Goal: Information Seeking & Learning: Learn about a topic

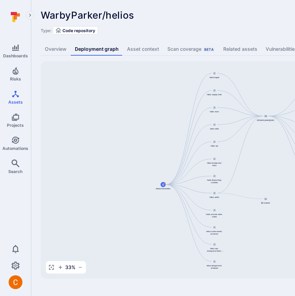
click at [56, 51] on link "Overview" at bounding box center [56, 49] width 30 height 13
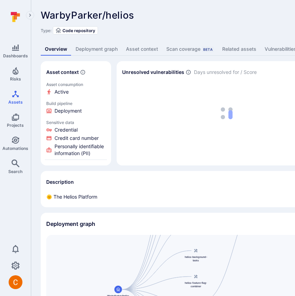
click at [152, 22] on div "WarbyParker/helios ... Show more Type: Code repository" at bounding box center [264, 22] width 447 height 25
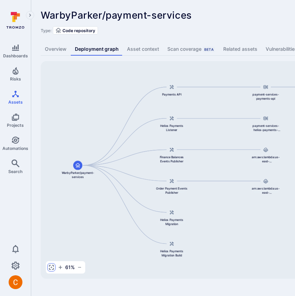
click at [51, 268] on icon "button" at bounding box center [51, 267] width 1 height 1
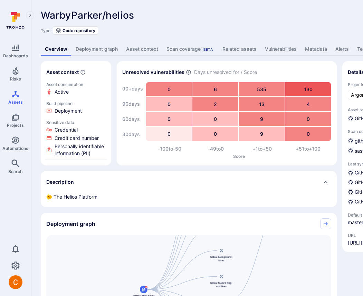
click at [169, 32] on div "Type: Code repository" at bounding box center [264, 30] width 447 height 8
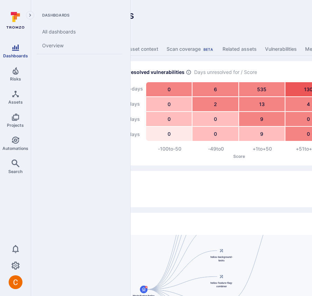
click at [17, 48] on icon "Dashboards" at bounding box center [15, 48] width 8 height 8
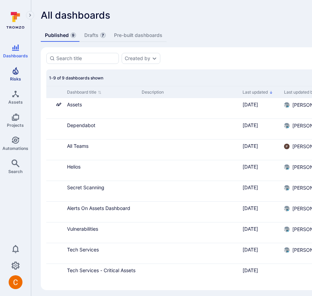
click at [17, 79] on span "Risks" at bounding box center [15, 78] width 11 height 5
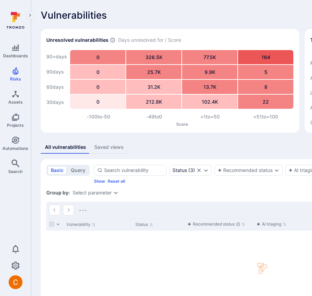
scroll to position [69, 0]
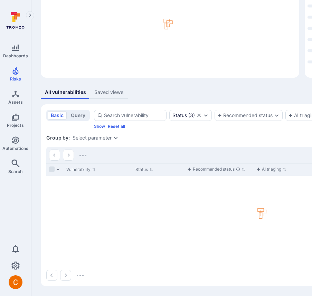
scroll to position [69, 0]
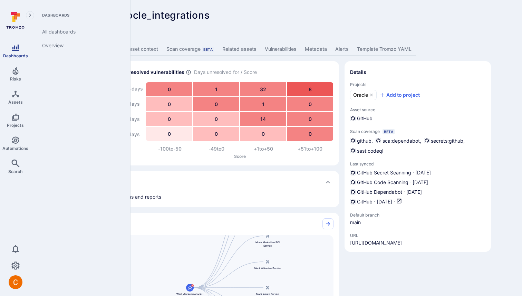
click at [13, 44] on icon "Dashboards" at bounding box center [15, 48] width 8 height 8
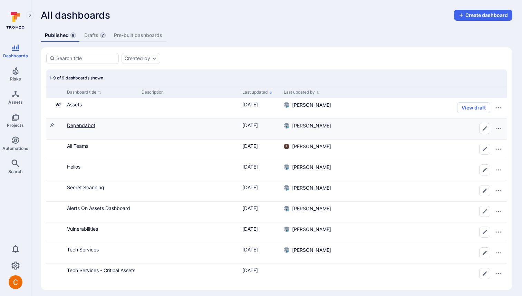
click at [84, 123] on link "Dependabot" at bounding box center [81, 125] width 28 height 6
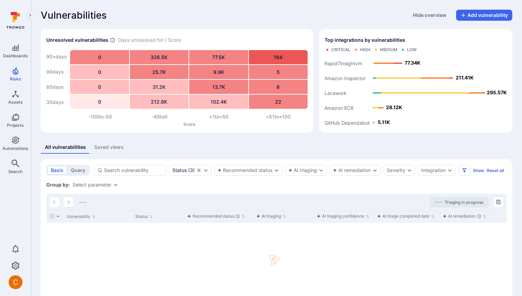
click at [12, 18] on icon at bounding box center [15, 20] width 31 height 24
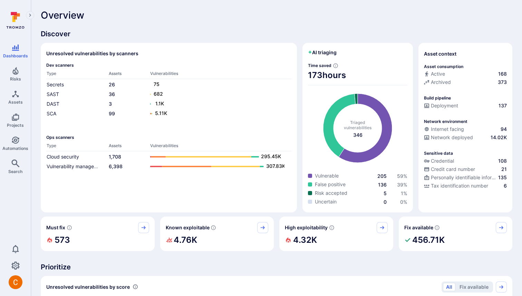
click at [20, 26] on icon at bounding box center [15, 20] width 31 height 24
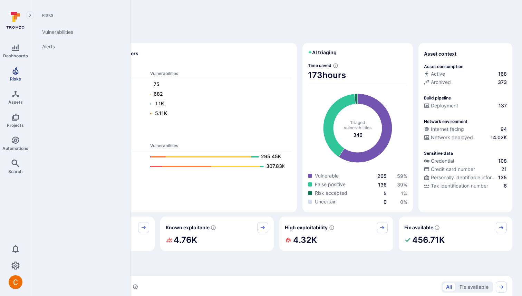
click at [19, 76] on span "Risks" at bounding box center [15, 78] width 11 height 5
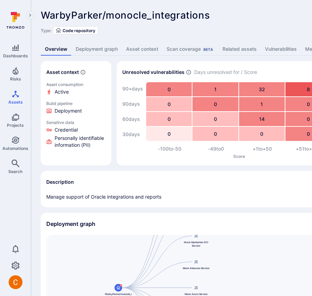
click at [99, 49] on link "Deployment graph" at bounding box center [96, 49] width 50 height 13
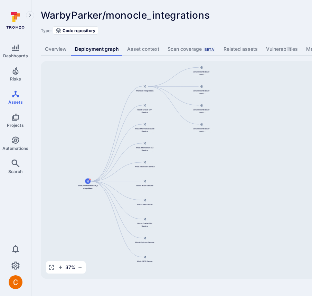
drag, startPoint x: 302, startPoint y: 182, endPoint x: 181, endPoint y: 176, distance: 121.0
click at [181, 176] on div "WarbyParker/monocle_integrations Monocle Integrations Mock Oracle ERP Service M…" at bounding box center [266, 170] width 450 height 218
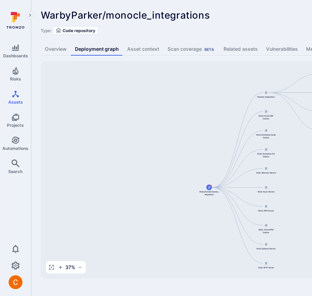
click at [240, 28] on div "Type: Code repository" at bounding box center [264, 30] width 447 height 8
click at [249, 36] on div "WarbyParker/monocle_integrations ... Show more Type: Code repository Overview D…" at bounding box center [264, 144] width 466 height 288
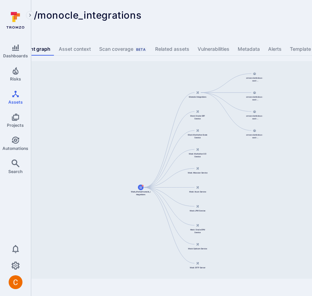
scroll to position [0, 86]
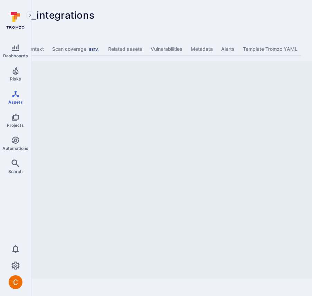
scroll to position [0, 179]
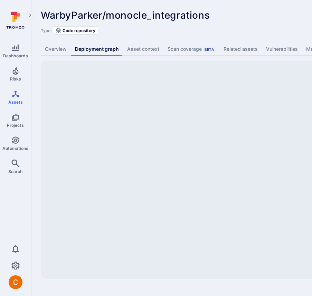
click at [192, 25] on div "WarbyParker/monocle_integrations ... Show more Type: Code repository" at bounding box center [264, 22] width 447 height 25
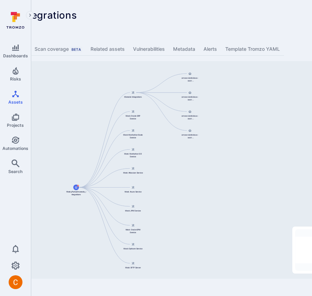
scroll to position [0, 147]
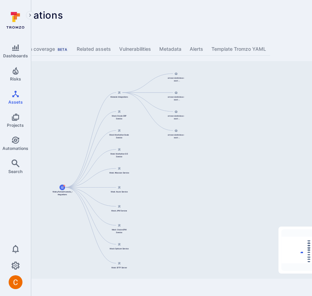
click at [199, 84] on div "WarbyParker/monocle_integrations Monocle Integrations Mock Oracle ERP Service M…" at bounding box center [119, 170] width 450 height 218
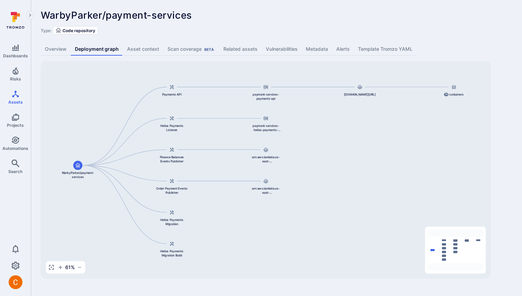
click at [140, 42] on div "WarbyParker/payment-services ... Show more Type: Code repository Overview Deplo…" at bounding box center [276, 144] width 491 height 288
click at [140, 46] on link "Asset context" at bounding box center [143, 49] width 40 height 13
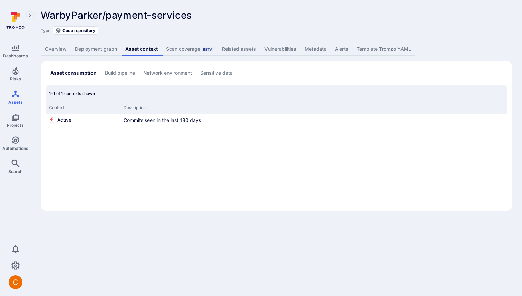
click at [192, 47] on div "Scan coverage Beta" at bounding box center [190, 49] width 48 height 7
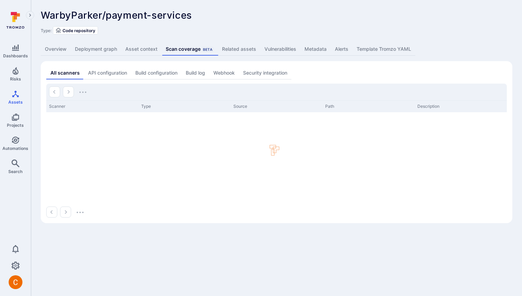
click at [101, 52] on link "Deployment graph" at bounding box center [96, 49] width 50 height 13
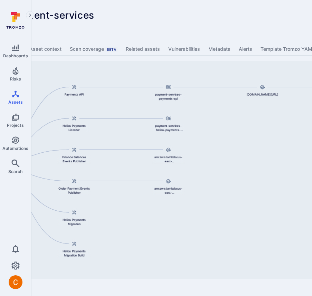
scroll to position [0, 143]
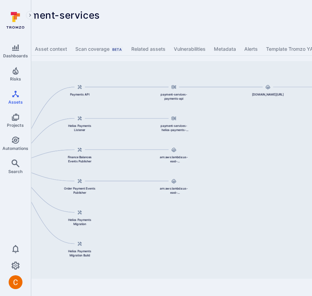
scroll to position [0, 118]
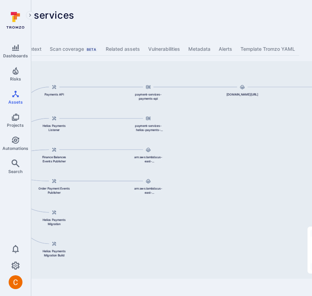
drag, startPoint x: 199, startPoint y: 56, endPoint x: 291, endPoint y: 56, distance: 92.2
click at [194, 56] on html "Dashboards Risks Assets Projects Automations Search 0 Assets Assets Pull reques…" at bounding box center [38, 148] width 312 height 296
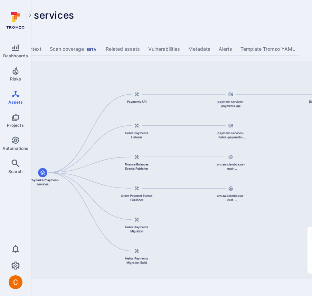
drag, startPoint x: 190, startPoint y: 147, endPoint x: 272, endPoint y: 153, distance: 82.4
click at [272, 153] on div "payment-services-payments-api 844647875270.dkr.ecr.us-east-1.amazonaws.com/paym…" at bounding box center [148, 170] width 450 height 218
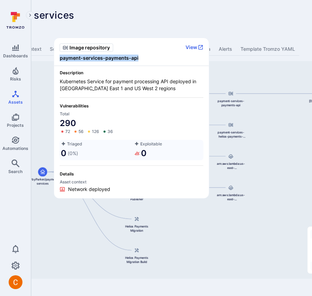
copy span "payment-services-payments-api"
drag, startPoint x: 137, startPoint y: 57, endPoint x: 58, endPoint y: 59, distance: 79.1
click at [58, 59] on div "Image repository View payment-services-payments-api" at bounding box center [131, 52] width 155 height 28
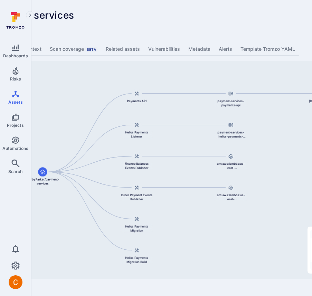
click at [194, 23] on html "Dashboards Risks Assets Projects Automations Search 0 Assets Assets Pull reques…" at bounding box center [38, 148] width 312 height 296
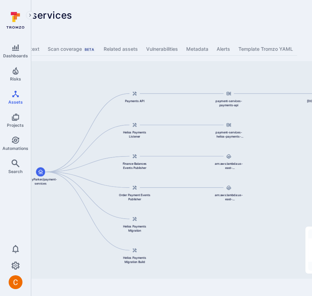
scroll to position [0, 121]
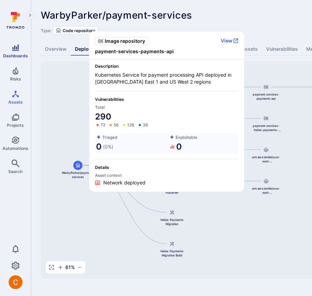
click at [13, 48] on icon "Dashboards" at bounding box center [15, 48] width 8 height 8
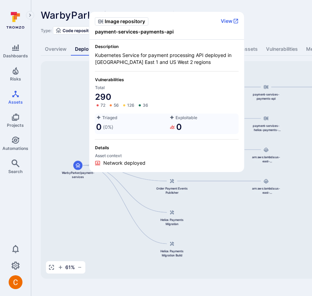
click at [264, 16] on div "WarbyParker/payment-services ... Show more" at bounding box center [215, 15] width 348 height 11
click at [268, 11] on div "WarbyParker/payment-services ... Show more" at bounding box center [215, 15] width 348 height 11
click at [269, 17] on div "WarbyParker/payment-services ... Show more" at bounding box center [215, 15] width 348 height 11
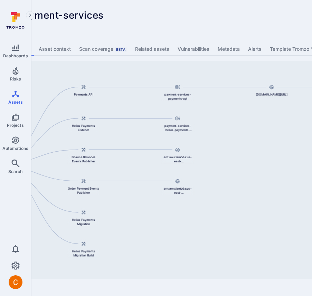
scroll to position [0, 88]
click at [213, 44] on link "Vulnerabilities" at bounding box center [194, 49] width 40 height 13
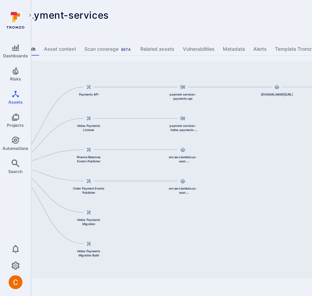
scroll to position [0, 88]
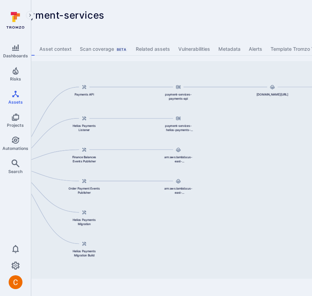
click at [170, 10] on div "WarbyParker/payment-services ... Show more" at bounding box center [127, 15] width 348 height 11
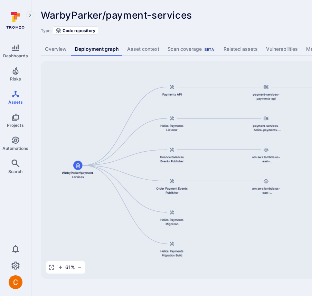
click at [196, 22] on div "WarbyParker/payment-services ... Show more Type: Code repository" at bounding box center [264, 22] width 447 height 25
click at [242, 28] on div "Type: Code repository" at bounding box center [264, 30] width 447 height 8
click at [208, 6] on div "WarbyParker/payment-services ... Show more Type: Code repository Overview Deplo…" at bounding box center [264, 144] width 466 height 288
click at [268, 11] on div "WarbyParker/payment-services ... Show more" at bounding box center [215, 15] width 348 height 11
click at [255, 15] on div "WarbyParker/payment-services ... Show more" at bounding box center [215, 15] width 348 height 11
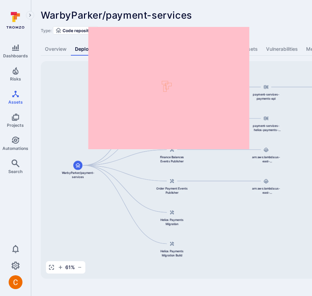
click at [226, 55] on div at bounding box center [166, 88] width 155 height 121
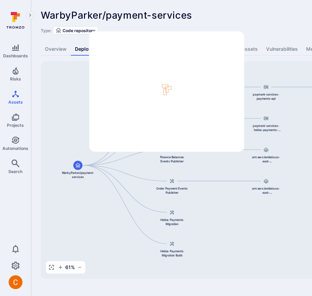
click at [264, 10] on div "WarbyParker/payment-services ... Show more" at bounding box center [215, 15] width 348 height 11
click at [257, 10] on div "WarbyParker/payment-services ... Show more" at bounding box center [215, 15] width 348 height 11
